Goal: Task Accomplishment & Management: Manage account settings

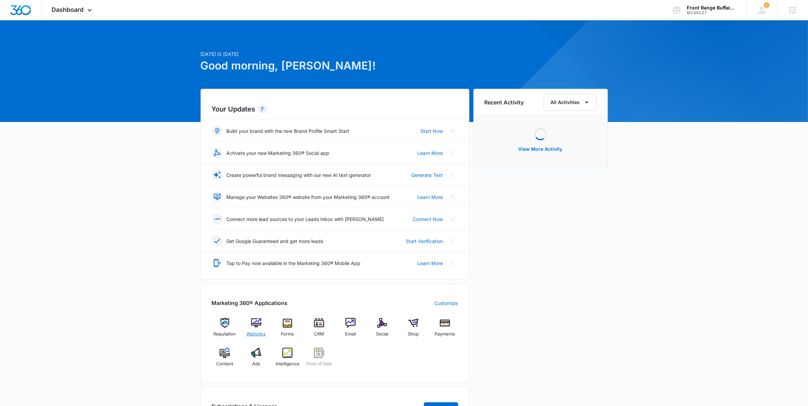
click at [258, 323] on img at bounding box center [256, 323] width 10 height 10
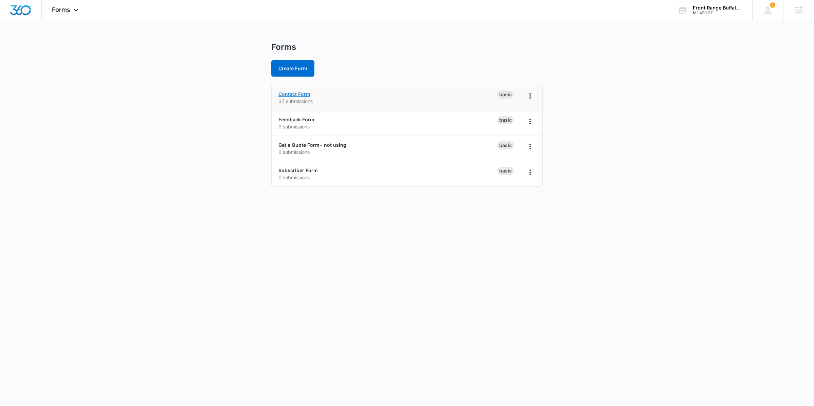
click at [299, 95] on link "Contact Form" at bounding box center [295, 94] width 32 height 6
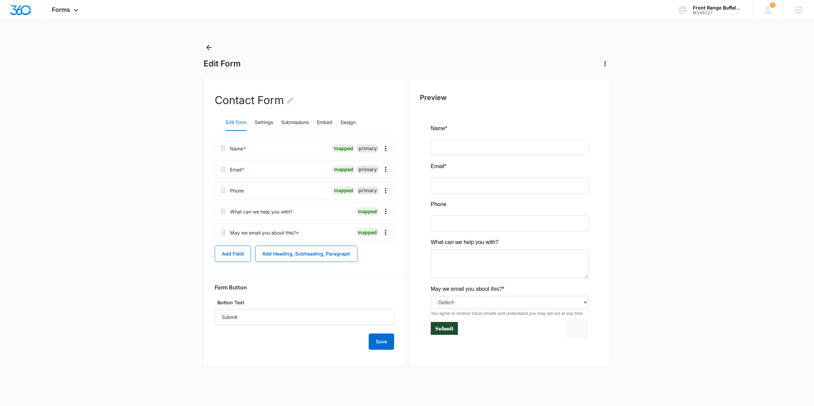
click at [186, 159] on main "Edit Form Contact Form Edit Form Settings Submissions Embed Design Name * mappe…" at bounding box center [407, 211] width 814 height 339
click at [219, 255] on button "Add Field" at bounding box center [233, 254] width 36 height 16
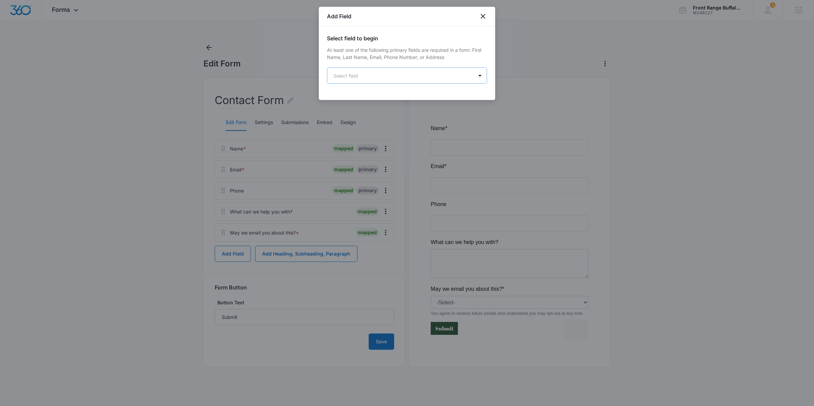
click at [397, 74] on body "Forms Apps Reputation Websites Forms CRM Email Social Shop Payments POS Content…" at bounding box center [407, 203] width 814 height 406
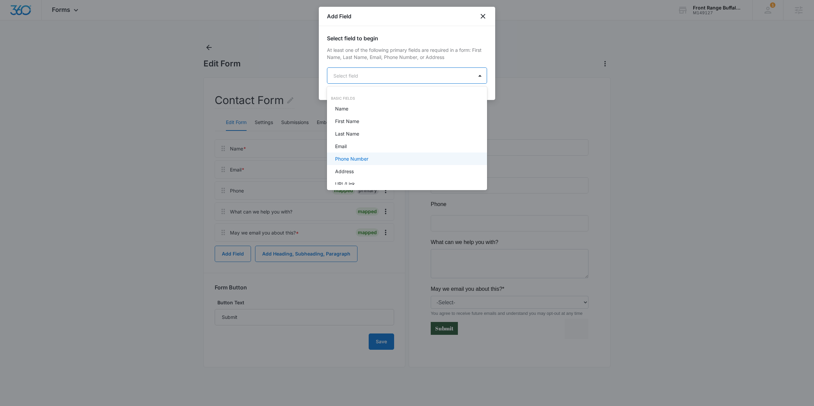
scroll to position [2, 0]
click at [378, 167] on div "Address" at bounding box center [406, 169] width 142 height 7
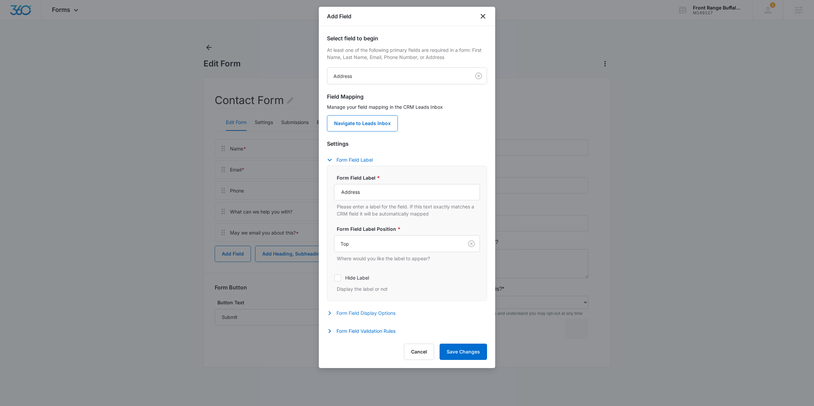
click at [363, 311] on button "Form Field Display Options" at bounding box center [364, 313] width 75 height 8
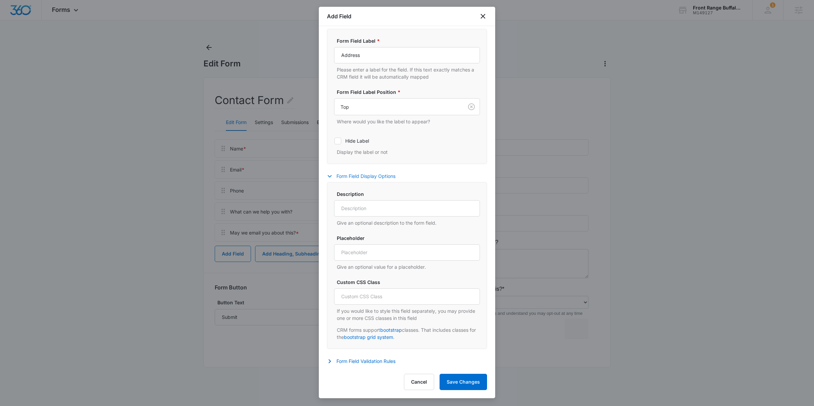
scroll to position [138, 0]
click at [356, 357] on div "Settings Form Field Label Form Field Label * Address Please enter a label for t…" at bounding box center [407, 185] width 160 height 365
click at [355, 359] on button "Form Field Validation Rules" at bounding box center [364, 362] width 75 height 8
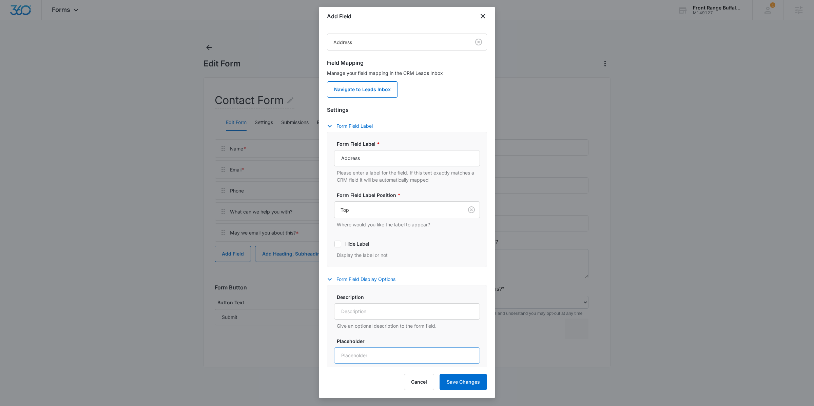
scroll to position [0, 0]
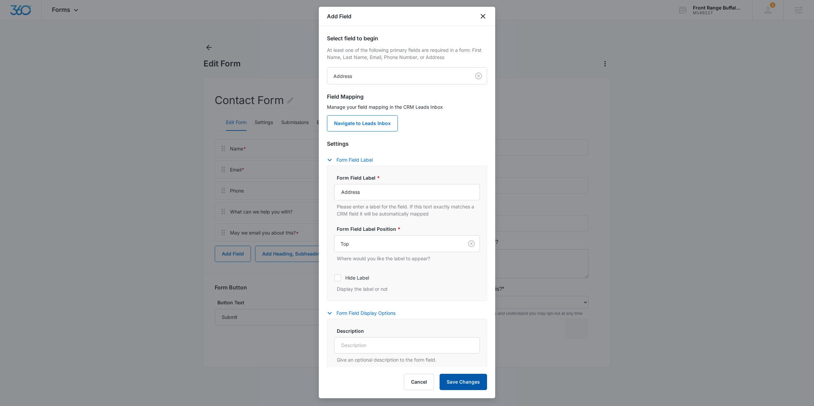
click at [459, 379] on button "Save Changes" at bounding box center [463, 382] width 47 height 16
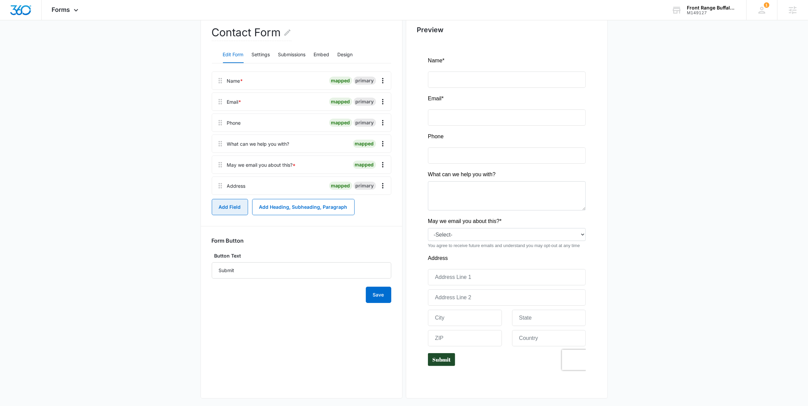
scroll to position [74, 0]
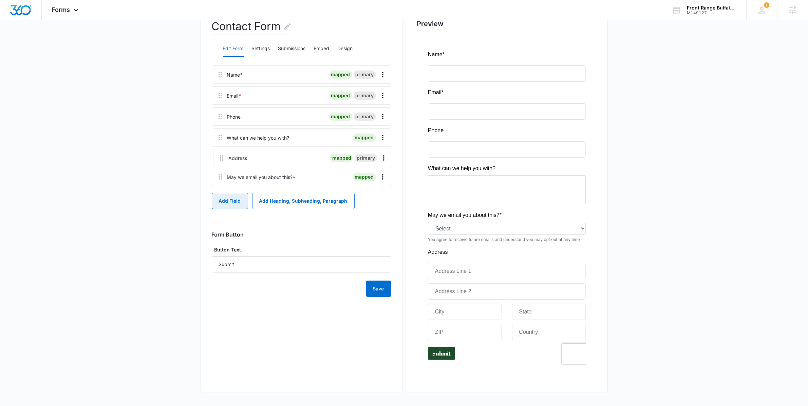
drag, startPoint x: 217, startPoint y: 181, endPoint x: 219, endPoint y: 154, distance: 26.8
click at [219, 154] on div "Name * mapped primary Email * mapped primary Phone mapped primary What can we h…" at bounding box center [301, 126] width 179 height 123
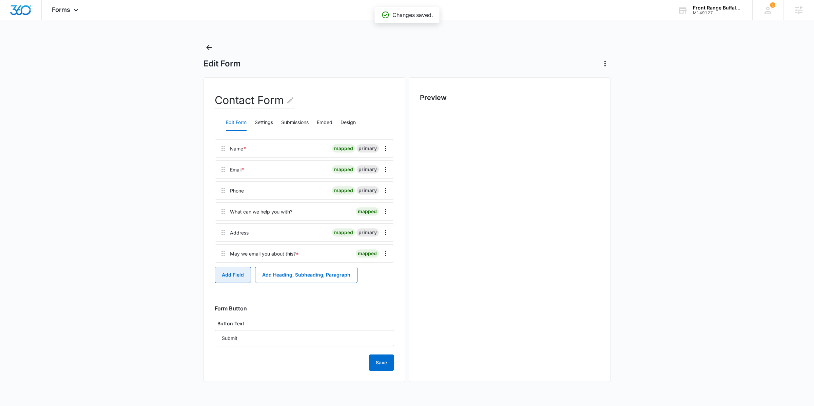
scroll to position [0, 0]
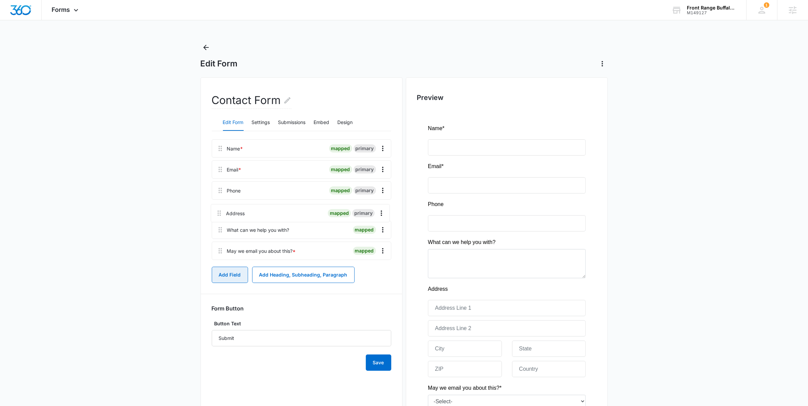
drag, startPoint x: 219, startPoint y: 232, endPoint x: 218, endPoint y: 208, distance: 24.4
click at [218, 208] on div "Name * mapped primary Email * mapped primary Phone mapped primary What can we h…" at bounding box center [301, 200] width 179 height 123
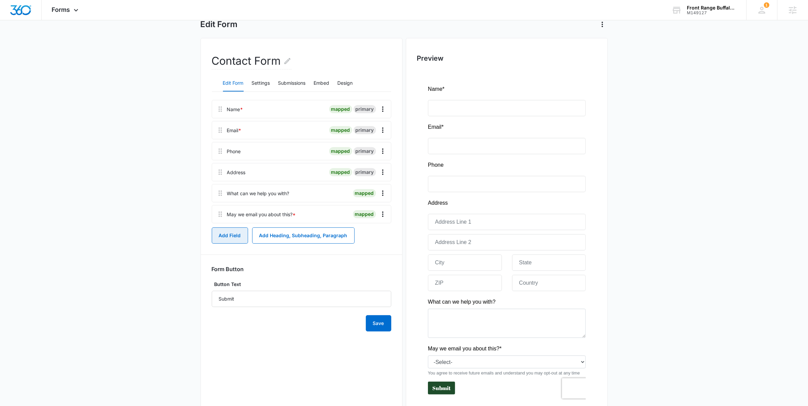
scroll to position [48, 0]
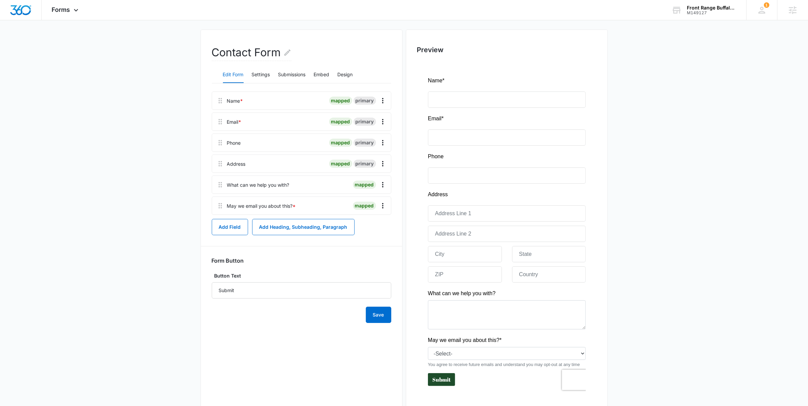
click at [161, 338] on main "Edit Form Contact Form Edit Form Settings Submissions Embed Design Name * mappe…" at bounding box center [404, 213] width 808 height 438
click at [383, 317] on button "Save" at bounding box center [378, 315] width 25 height 16
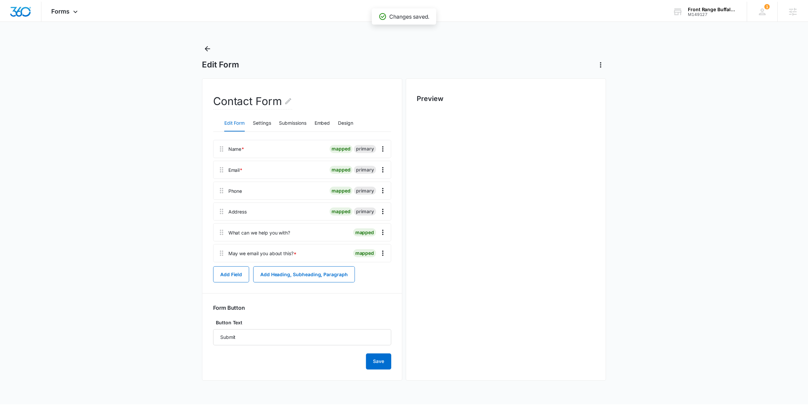
scroll to position [0, 0]
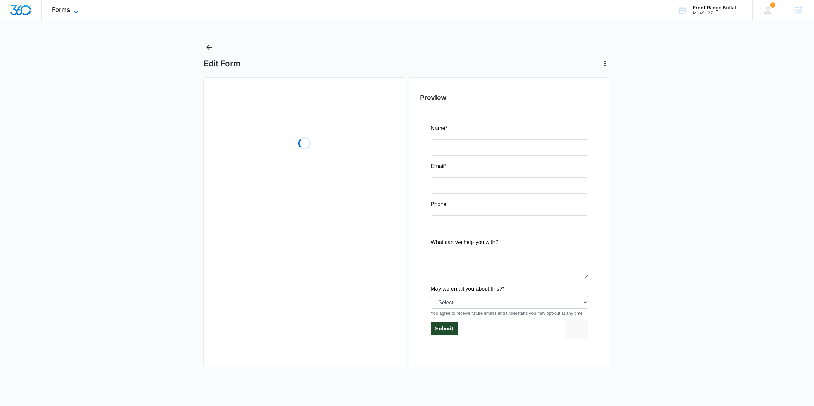
click at [75, 12] on icon at bounding box center [76, 12] width 8 height 8
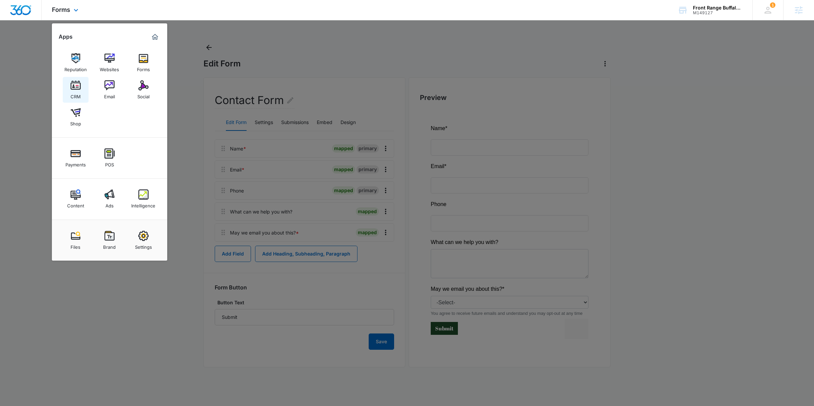
click at [77, 90] on img at bounding box center [76, 85] width 10 height 10
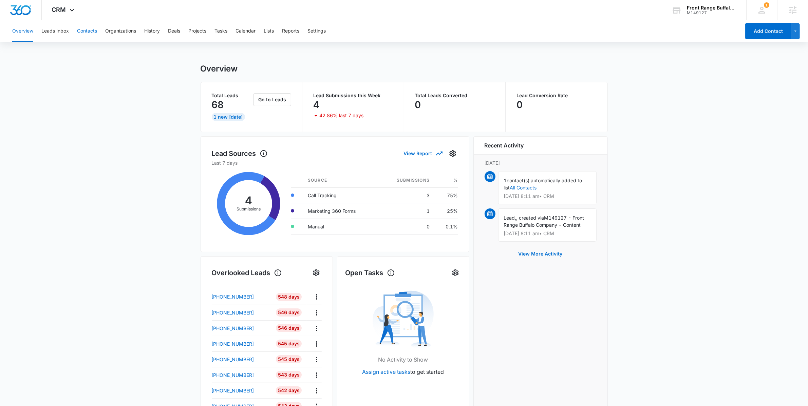
click at [80, 34] on button "Contacts" at bounding box center [87, 31] width 20 height 22
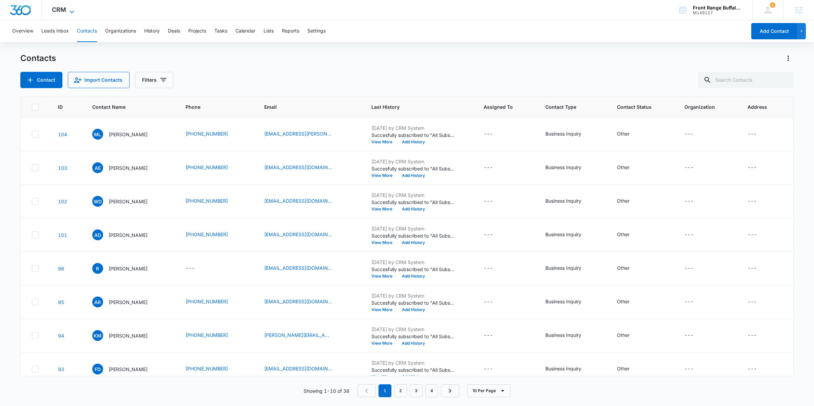
click at [68, 13] on icon at bounding box center [72, 12] width 8 height 8
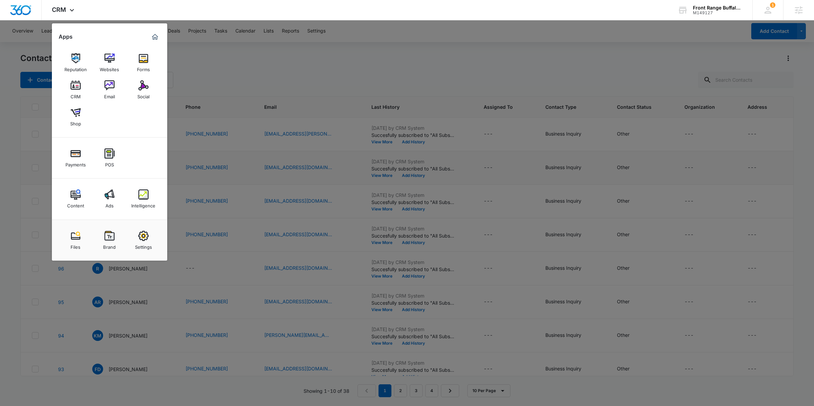
click at [78, 187] on link "Content" at bounding box center [76, 199] width 26 height 26
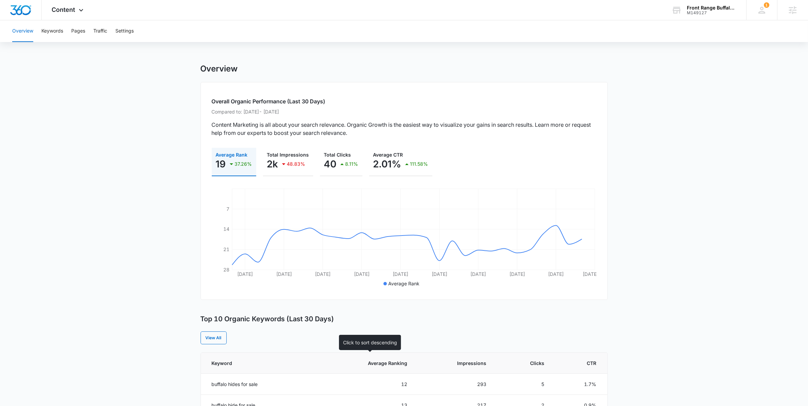
click at [384, 371] on th "Average Ranking" at bounding box center [369, 363] width 94 height 21
click at [392, 367] on span "Average Ranking" at bounding box center [374, 363] width 68 height 7
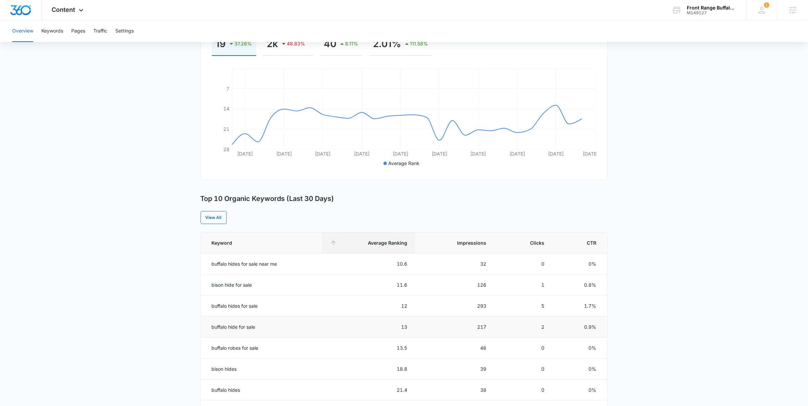
scroll to position [126, 0]
